Goal: Task Accomplishment & Management: Manage account settings

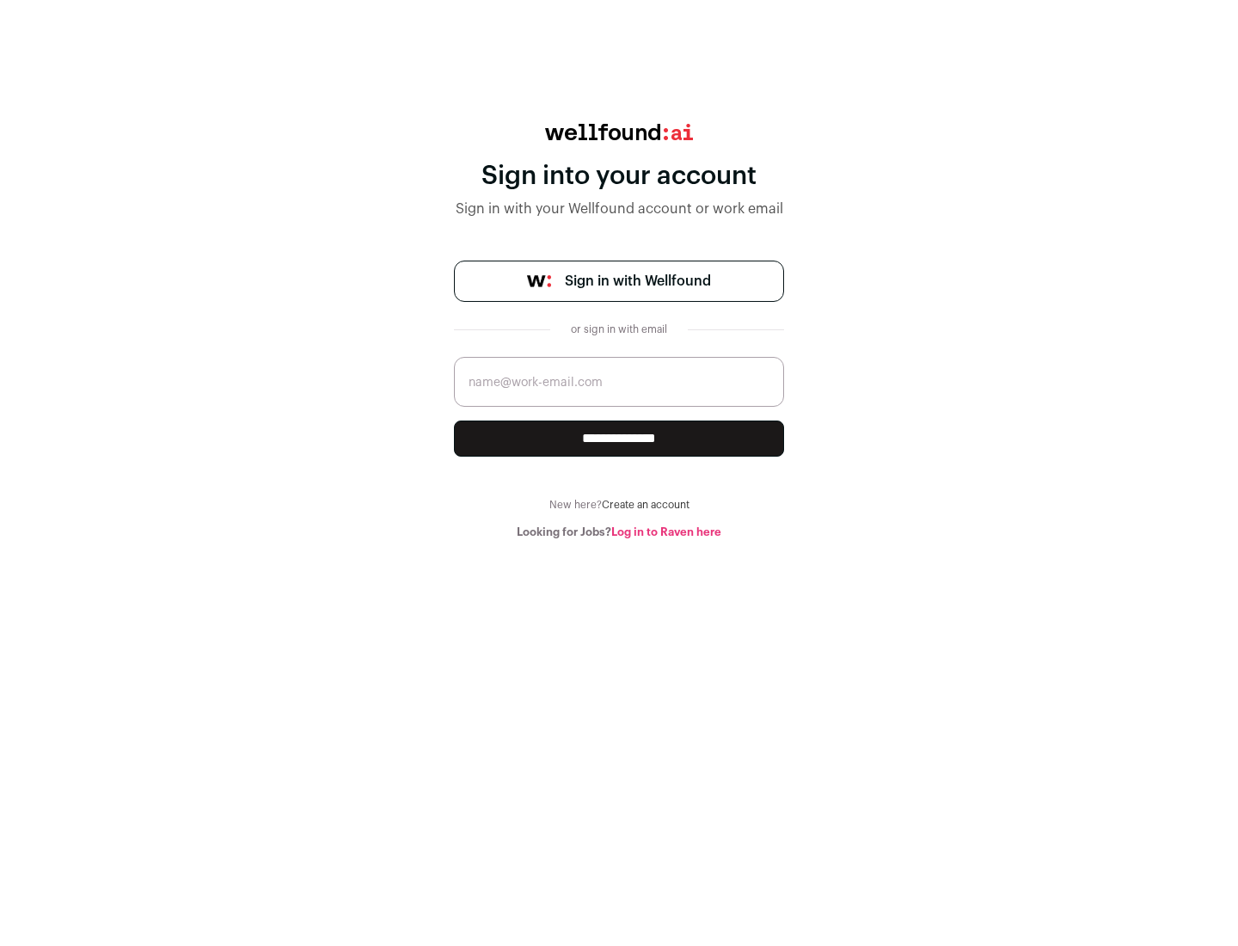
click at [637, 281] on span "Sign in with Wellfound" at bounding box center [638, 281] width 146 height 21
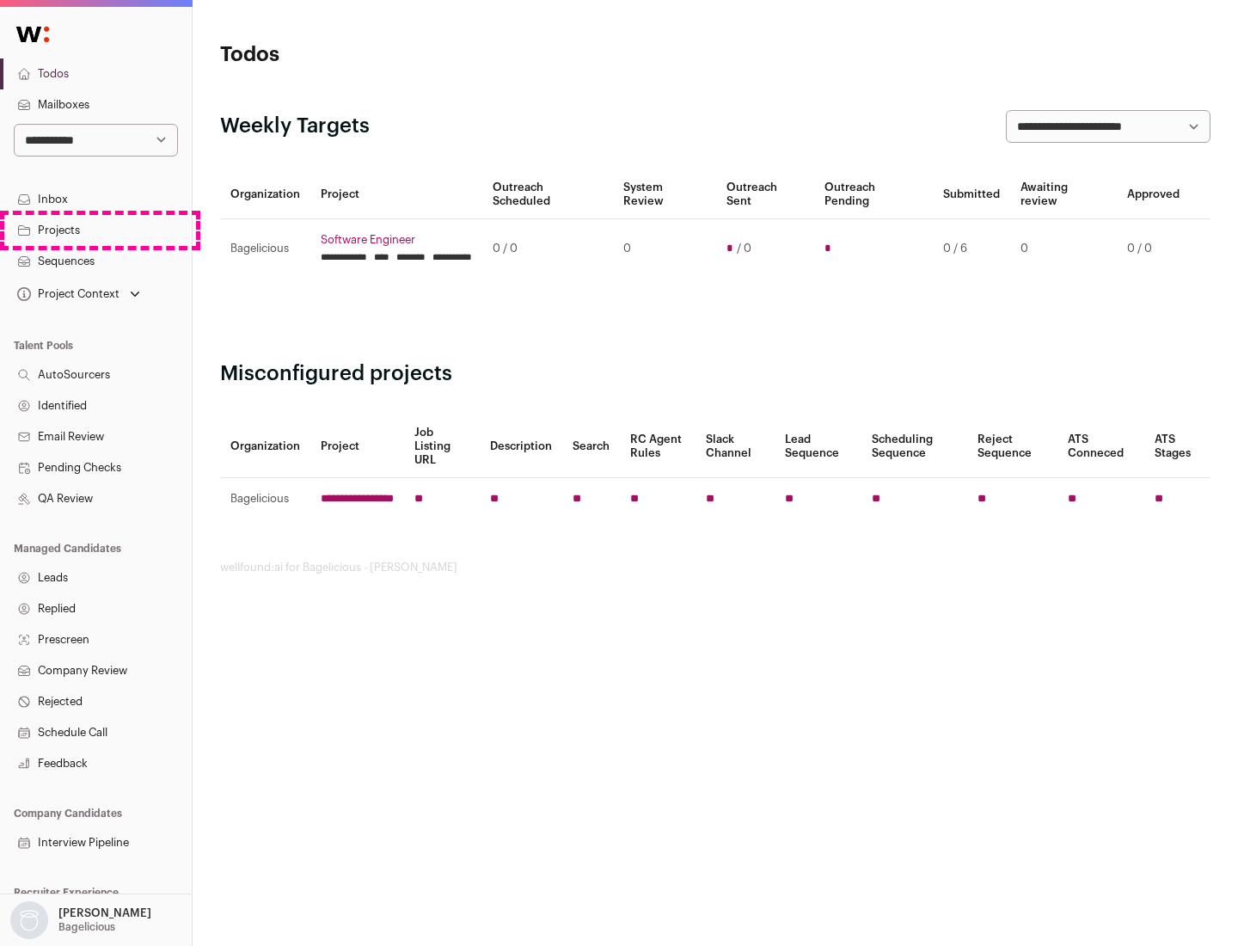
click at [95, 230] on link "Projects" at bounding box center [96, 230] width 192 height 31
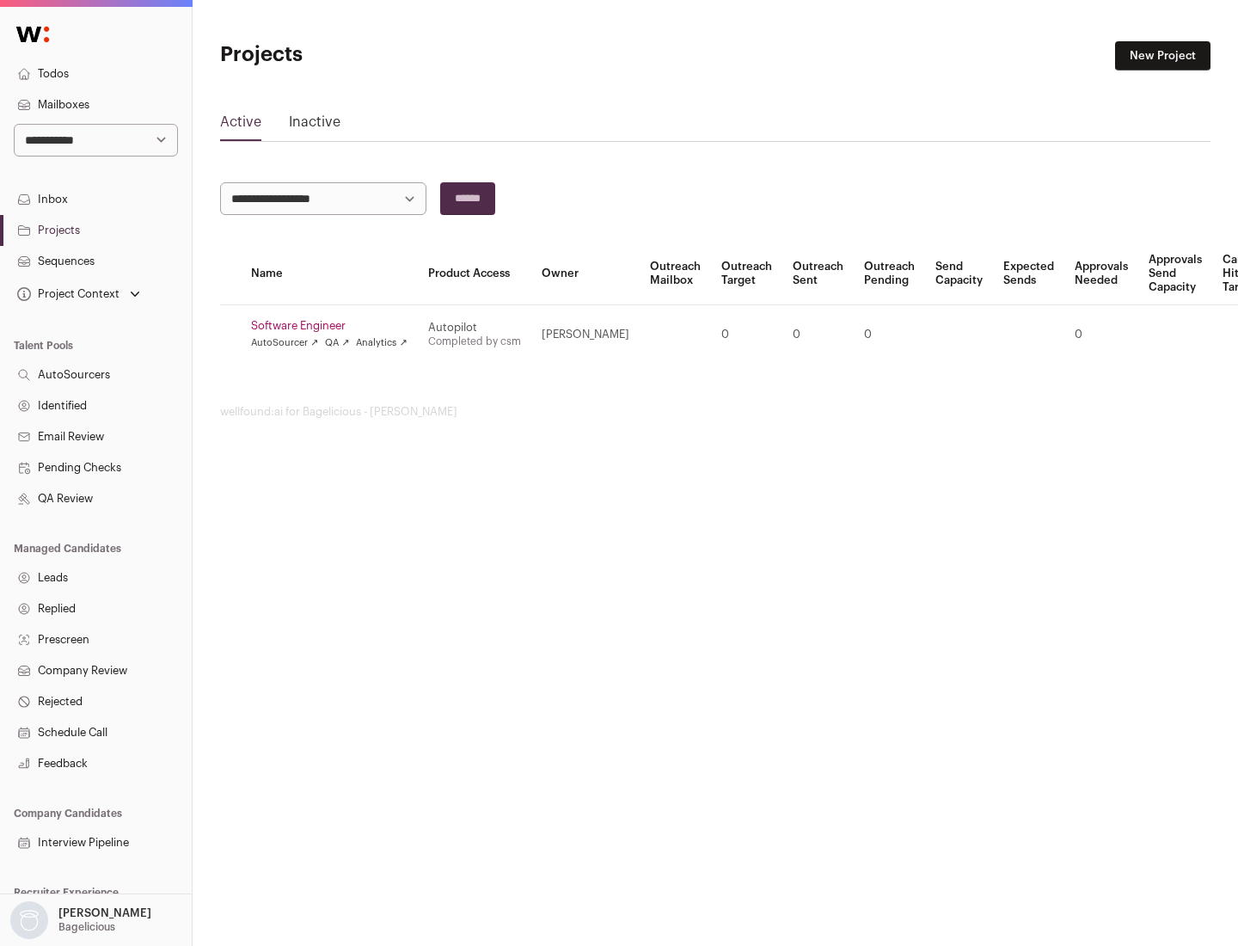
click at [334, 326] on link "Software Engineer" at bounding box center [329, 326] width 156 height 14
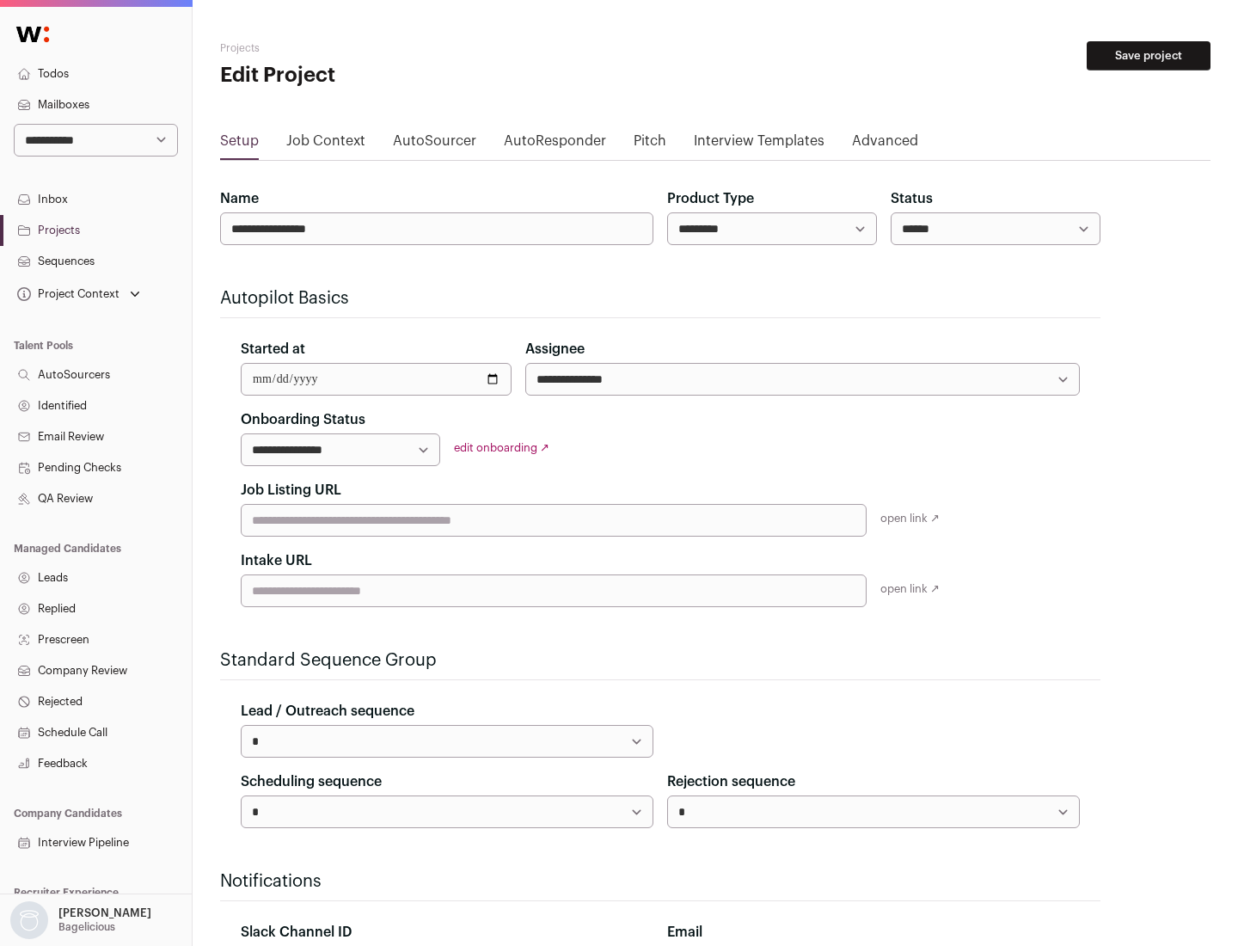
click at [1148, 56] on button "Save project" at bounding box center [1149, 55] width 124 height 29
